Goal: Information Seeking & Learning: Understand process/instructions

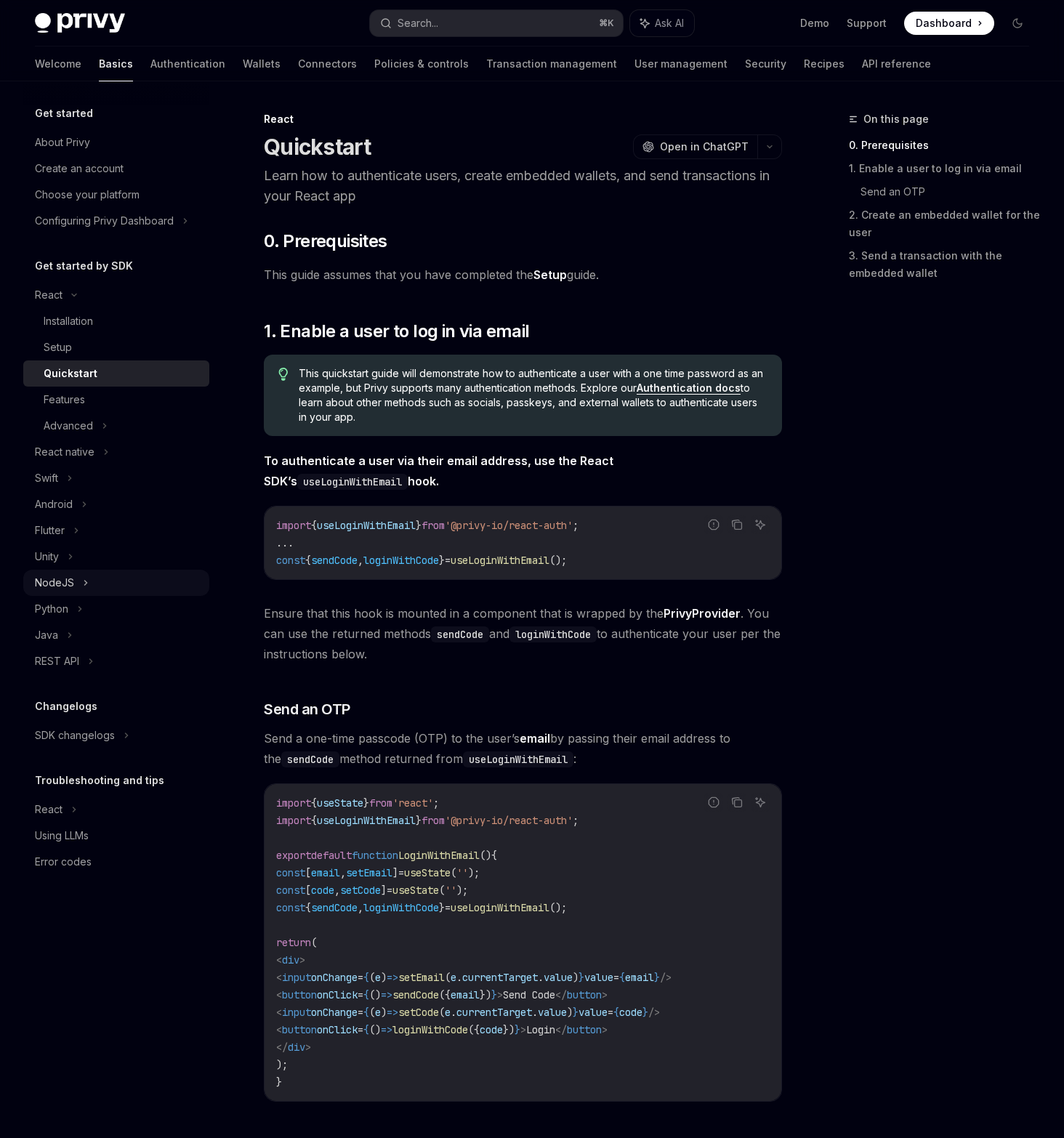
click at [106, 583] on div "NodeJS" at bounding box center [116, 583] width 186 height 26
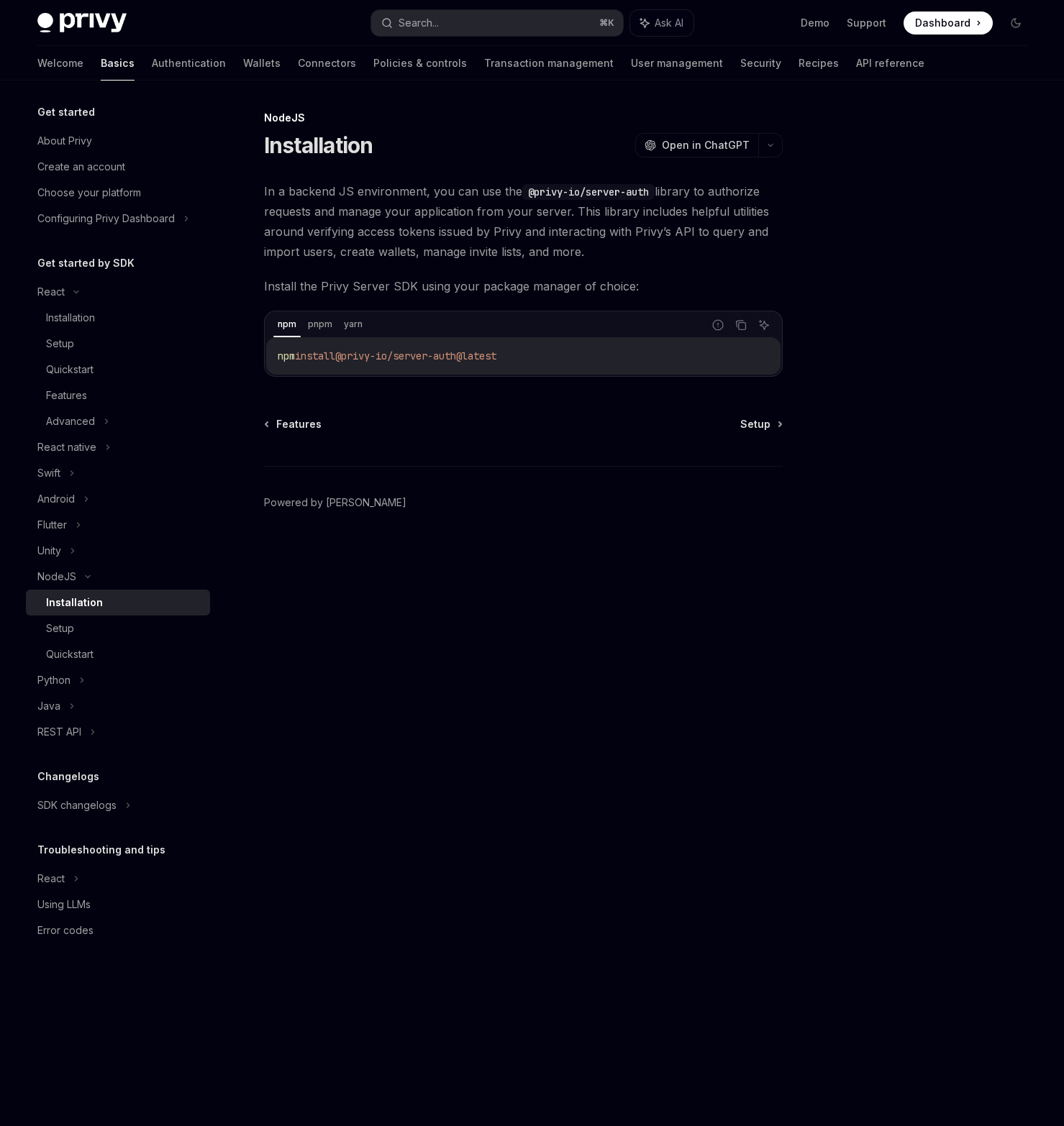
drag, startPoint x: 544, startPoint y: 357, endPoint x: 269, endPoint y: 351, distance: 275.1
click at [269, 351] on div "npm install @privy-io/server-auth@latest" at bounding box center [523, 355] width 514 height 37
copy span "npm install @privy-io/server-auth@latest"
click at [372, 213] on span "In a backend JS environment, you can use the @privy-io/server-auth library to a…" at bounding box center [523, 221] width 519 height 80
click at [109, 627] on div "Setup" at bounding box center [123, 628] width 155 height 17
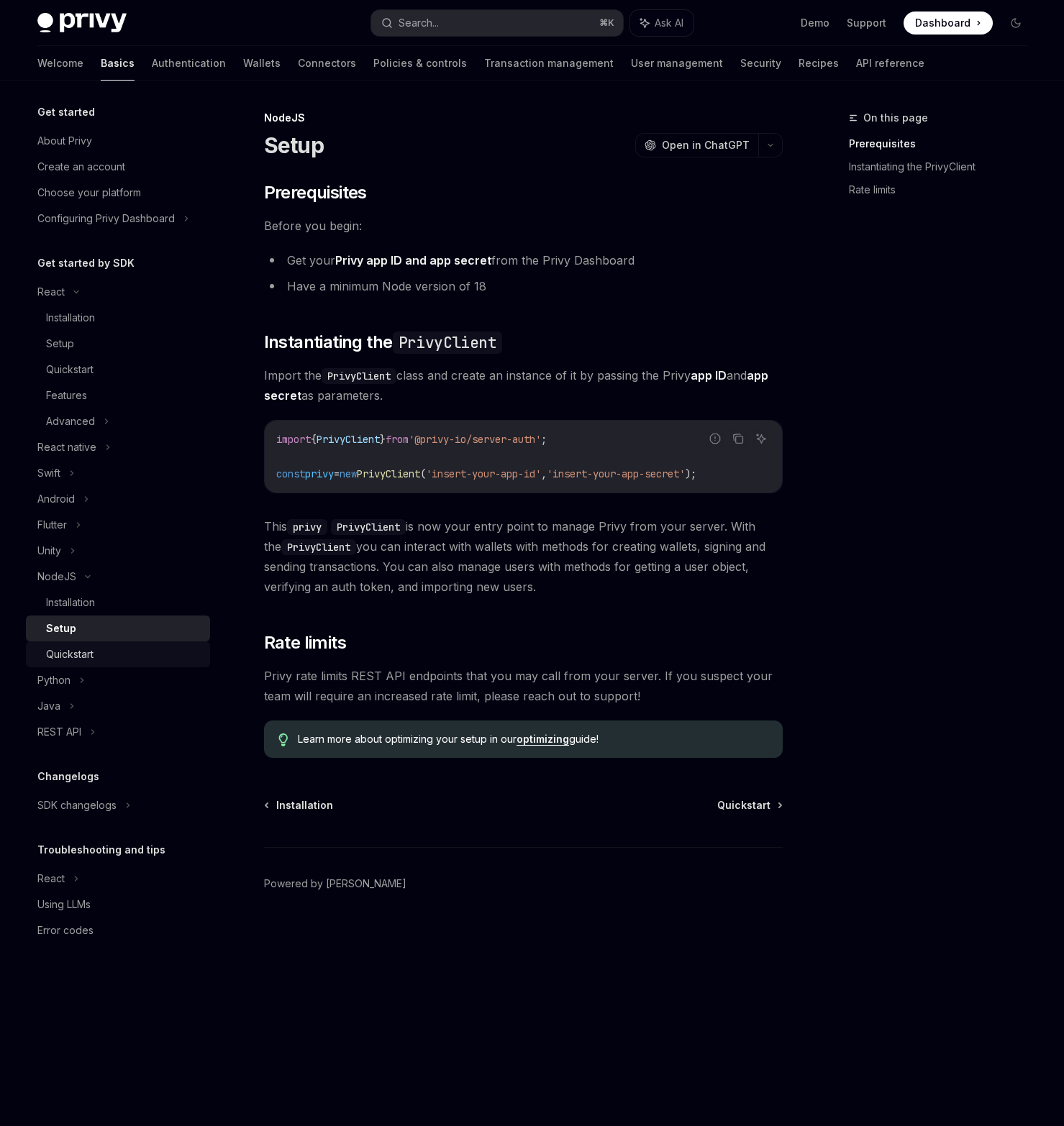
click at [98, 650] on div "Quickstart" at bounding box center [123, 654] width 155 height 17
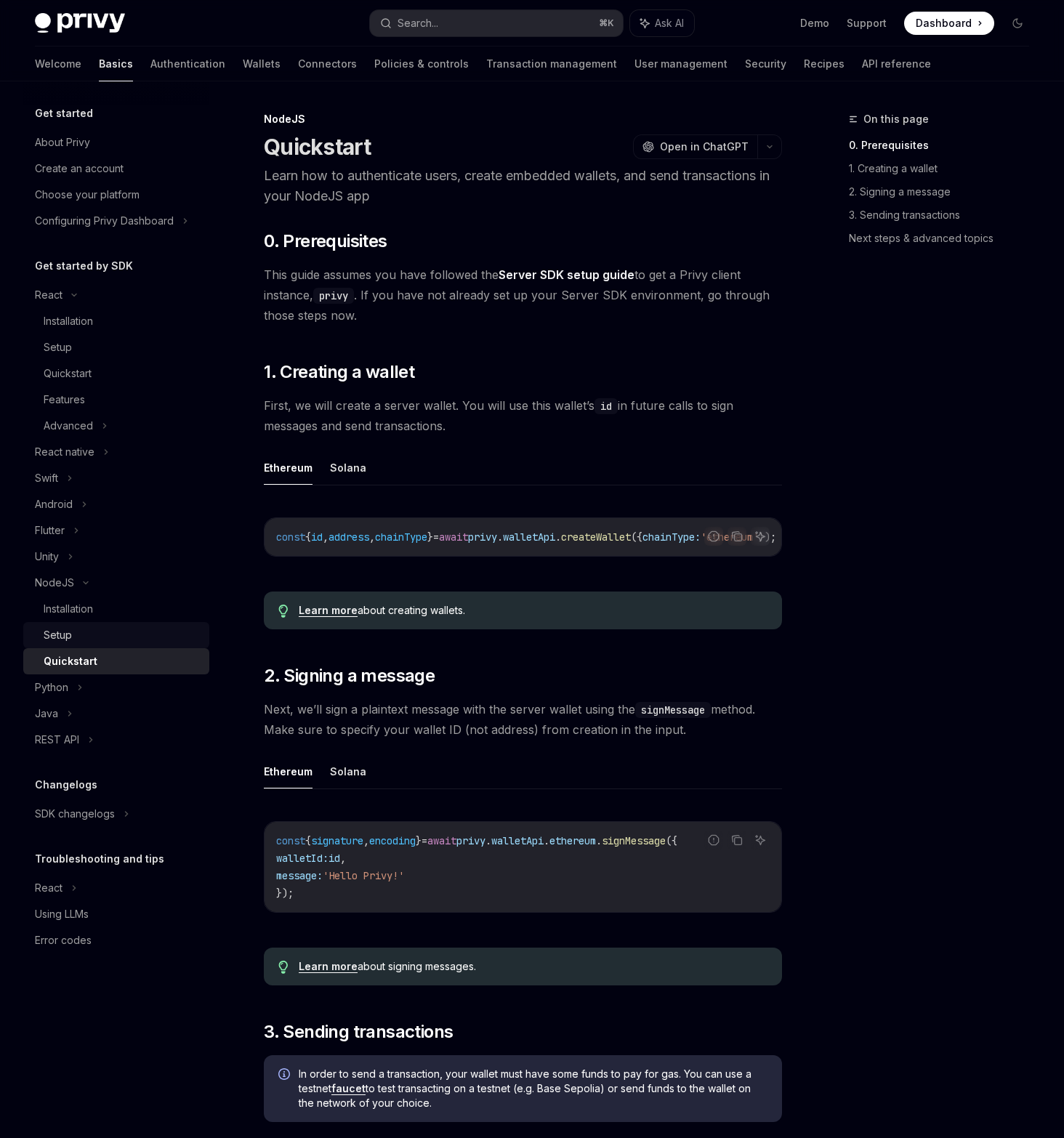
click at [85, 633] on div "Setup" at bounding box center [122, 635] width 157 height 17
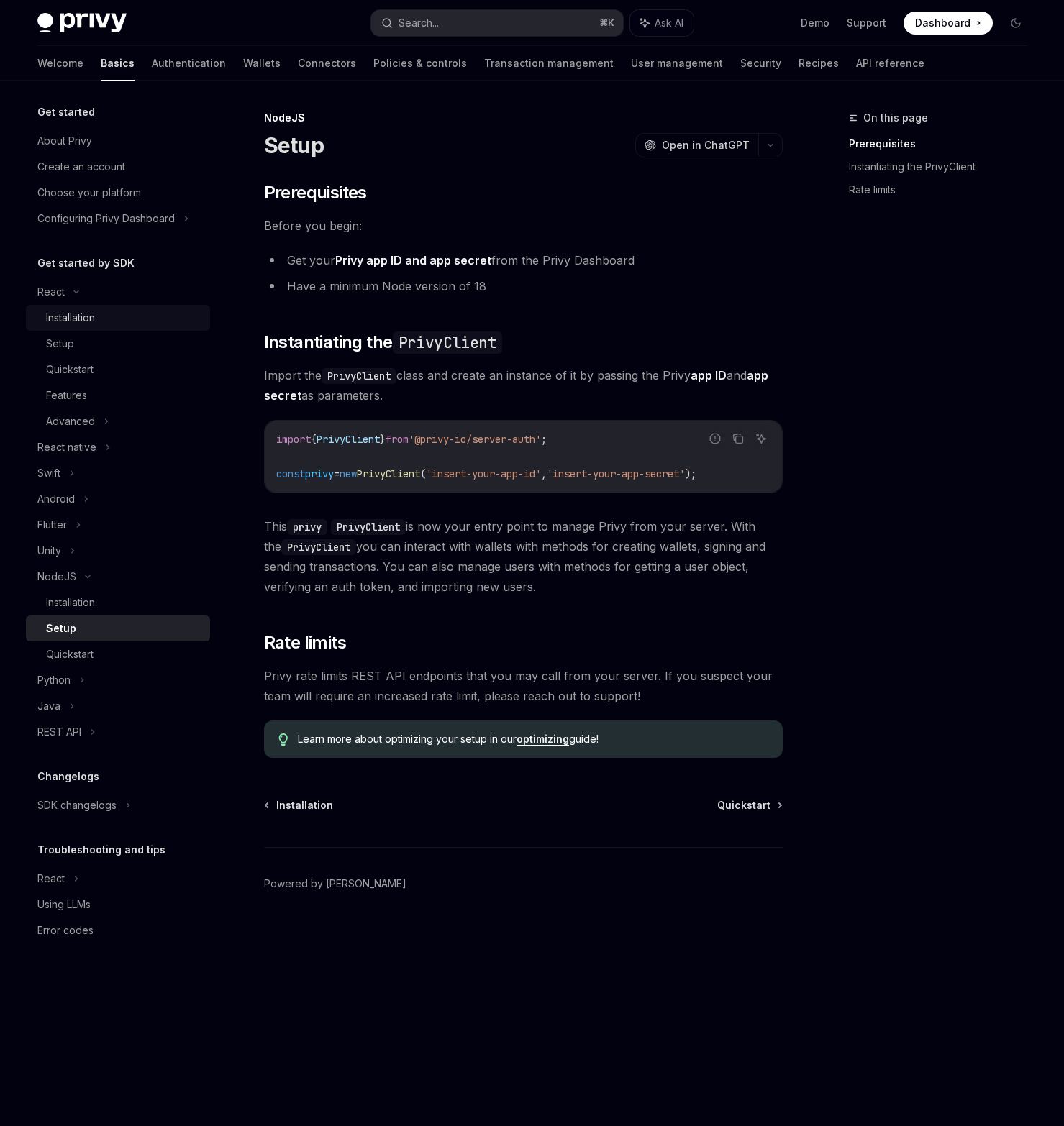
click at [86, 314] on div "Installation" at bounding box center [70, 318] width 49 height 17
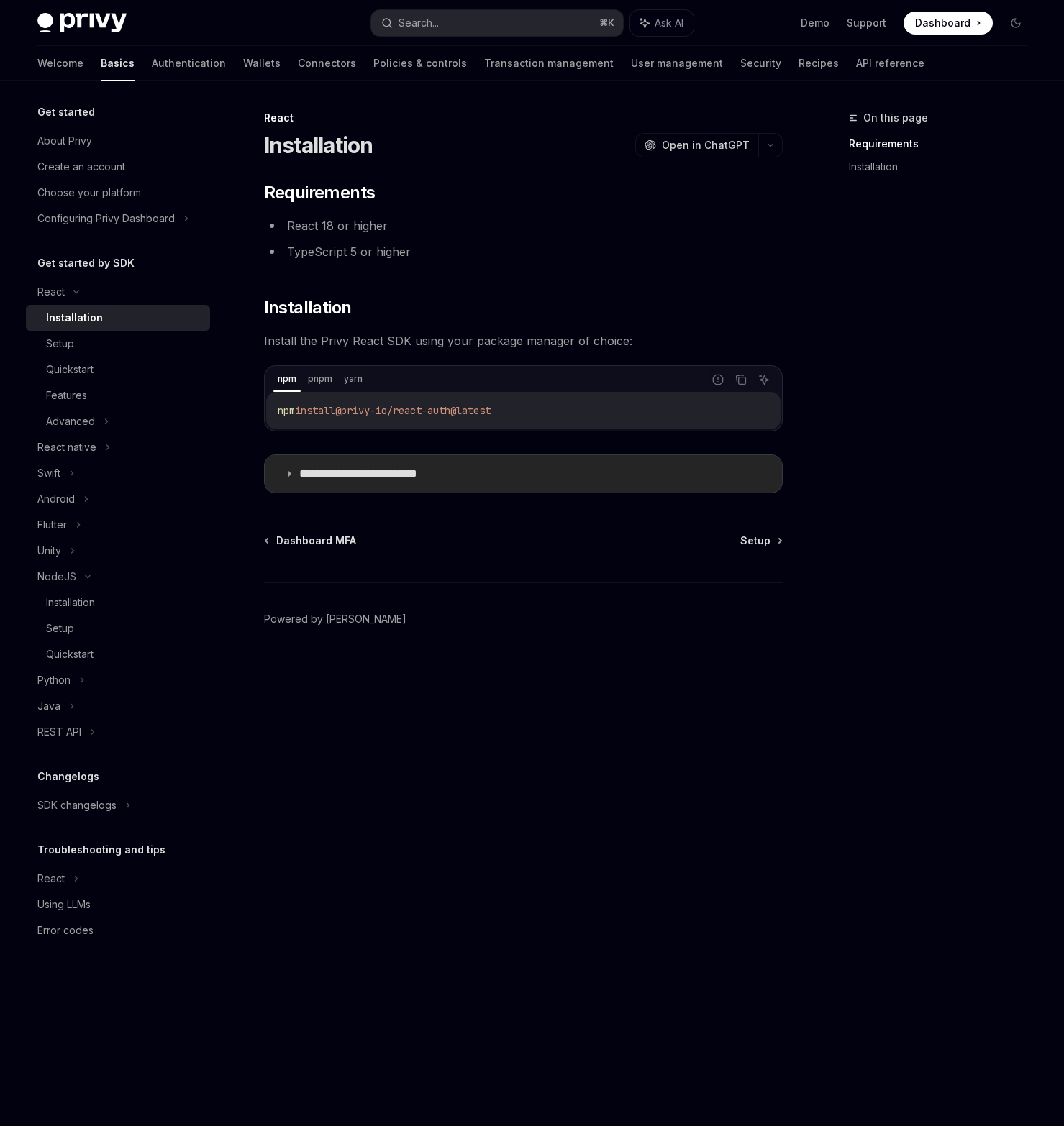
click at [288, 473] on icon at bounding box center [289, 474] width 9 height 9
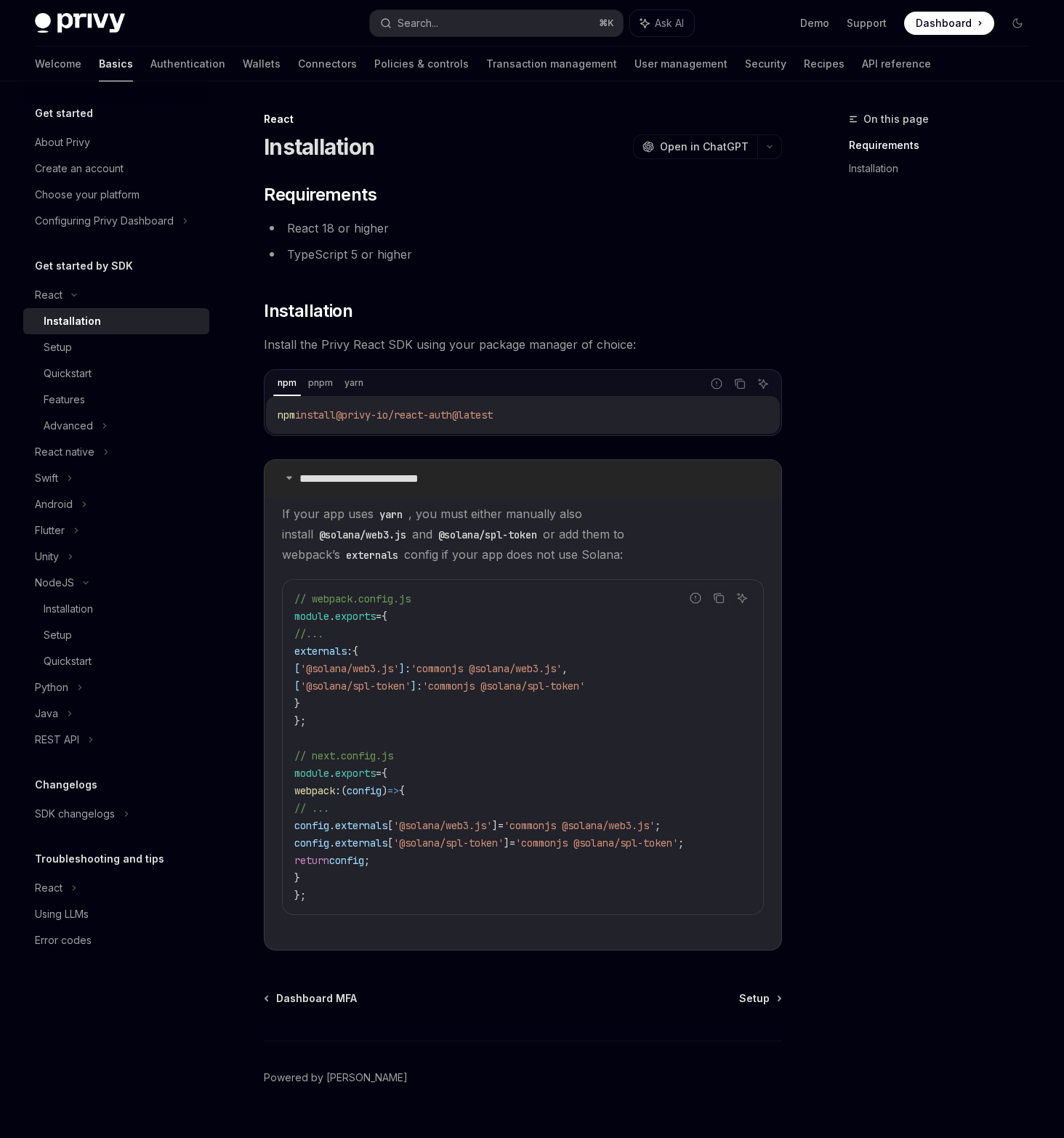
click at [291, 478] on icon at bounding box center [290, 478] width 9 height 9
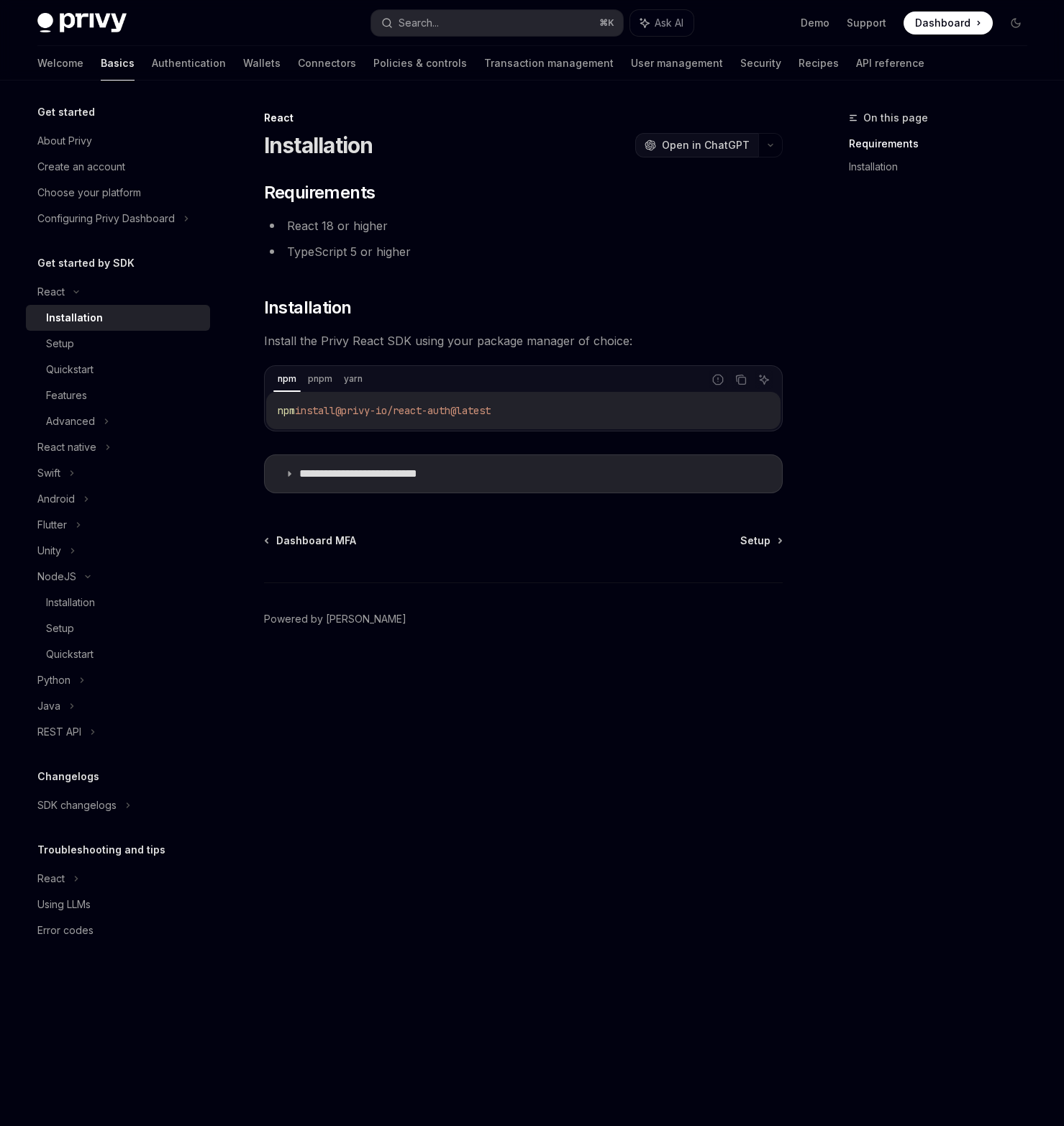
click at [713, 149] on span "Open in ChatGPT" at bounding box center [706, 145] width 88 height 15
click at [95, 607] on div "Installation" at bounding box center [70, 602] width 49 height 17
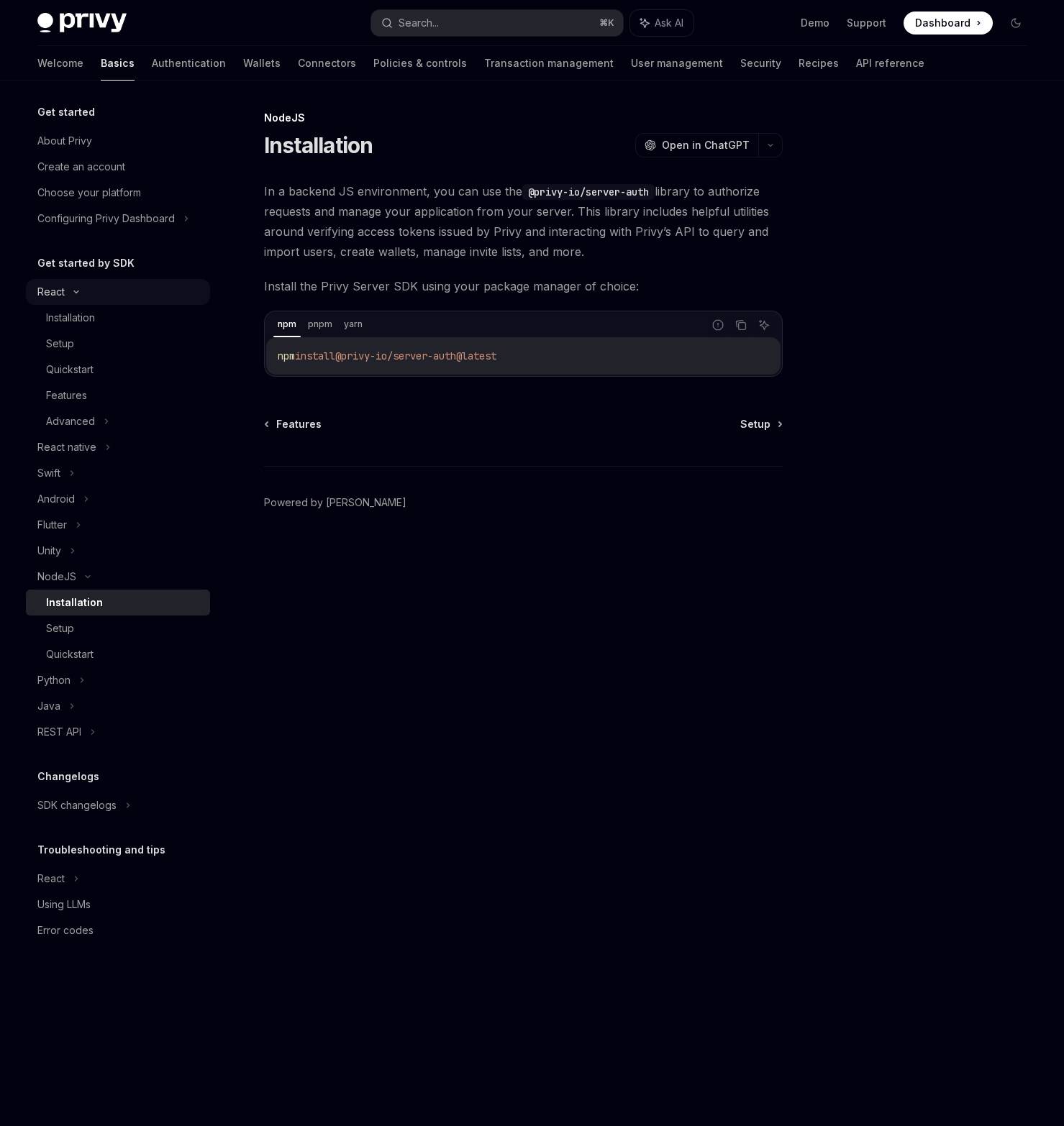
click at [110, 293] on div "React" at bounding box center [117, 292] width 184 height 26
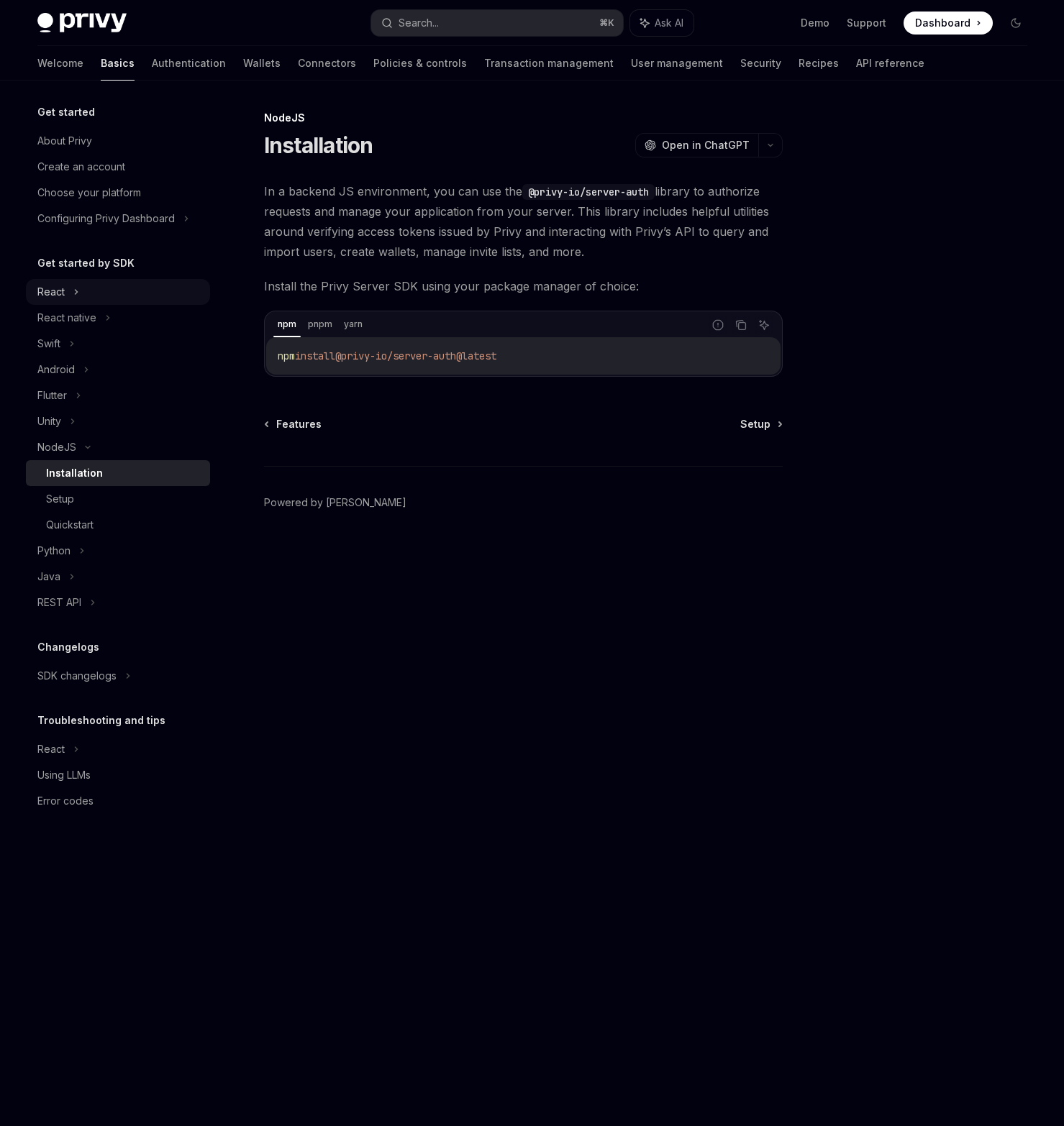
click at [110, 293] on div "React" at bounding box center [117, 292] width 184 height 26
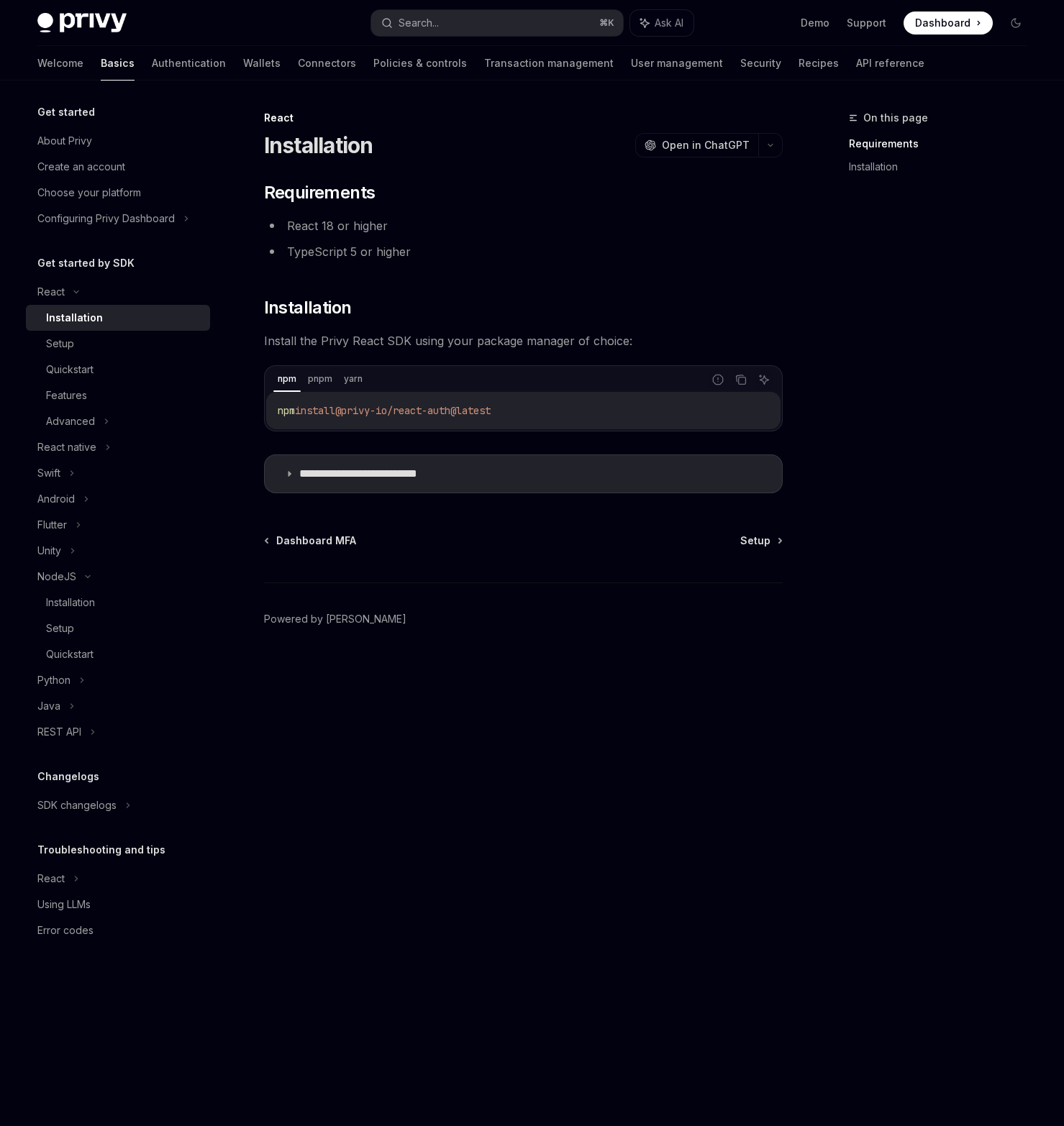
click at [98, 329] on link "Installation" at bounding box center [117, 318] width 184 height 26
drag, startPoint x: 469, startPoint y: 409, endPoint x: 350, endPoint y: 407, distance: 119.0
click at [350, 407] on span "@privy-io/react-auth@latest" at bounding box center [412, 410] width 155 height 13
copy span "@privy-io/react-auth"
click at [91, 601] on div "Installation" at bounding box center [70, 602] width 49 height 17
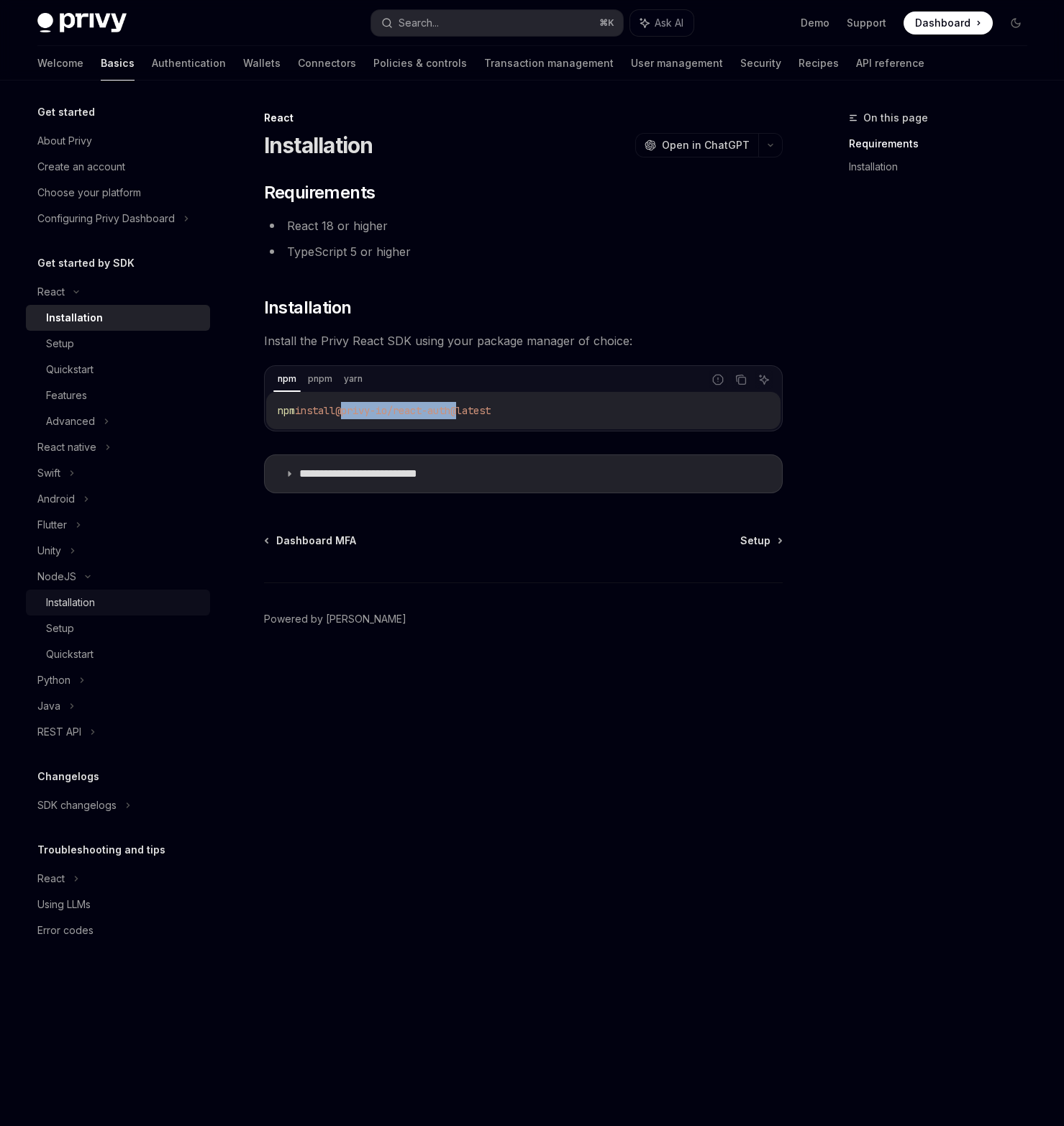
type textarea "*"
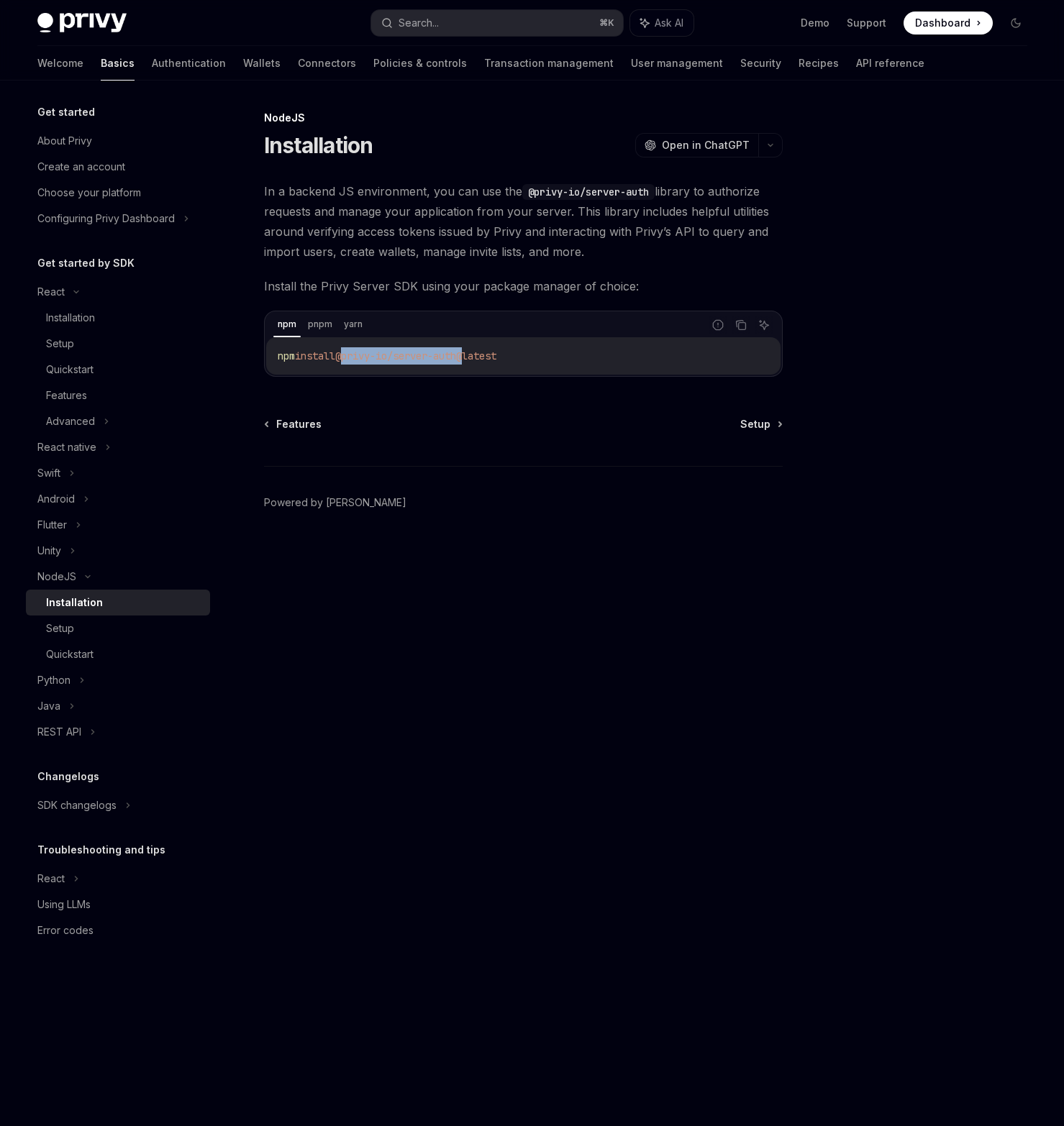
drag, startPoint x: 477, startPoint y: 355, endPoint x: 349, endPoint y: 356, distance: 128.0
click at [349, 356] on span "@privy-io/server-auth@latest" at bounding box center [415, 355] width 161 height 13
copy span "@privy-io/server-auth"
